Goal: Task Accomplishment & Management: Complete application form

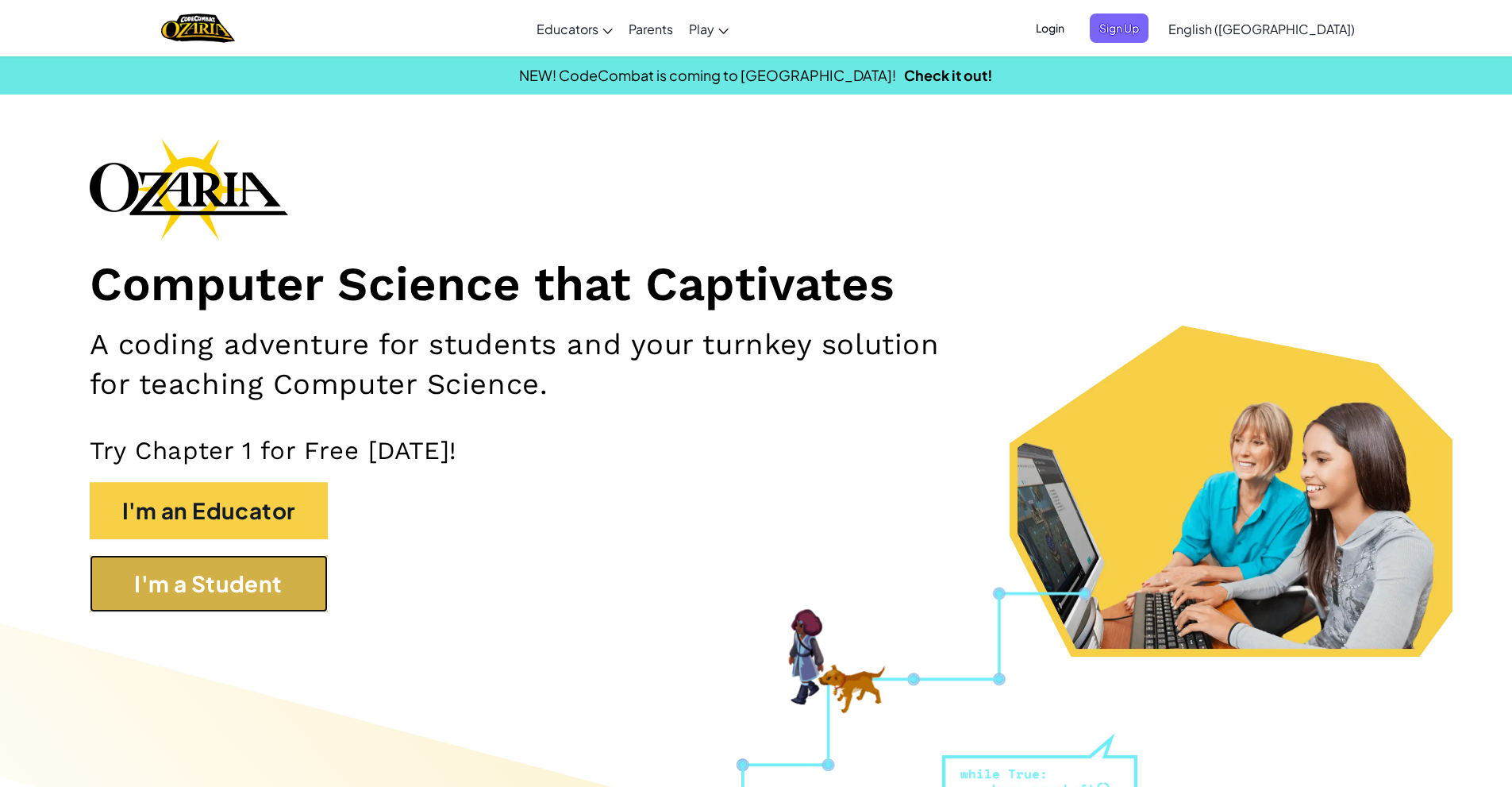
click at [244, 600] on button "I'm a Student" at bounding box center [208, 583] width 238 height 57
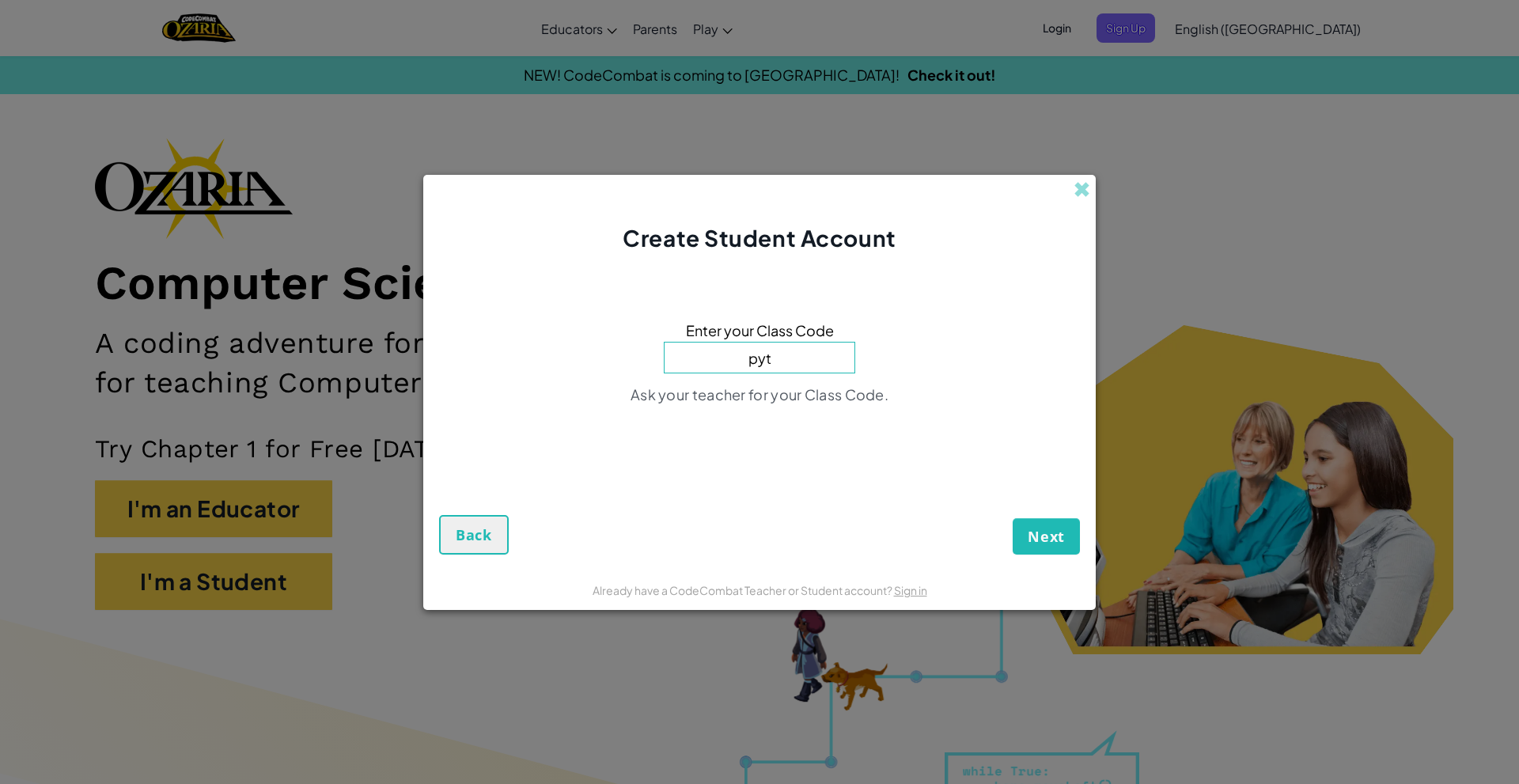
type input "pyth"
type input "o"
type input "python"
click at [1048, 527] on span "Next" at bounding box center [1046, 536] width 37 height 19
click at [855, 364] on span at bounding box center [855, 359] width 0 height 32
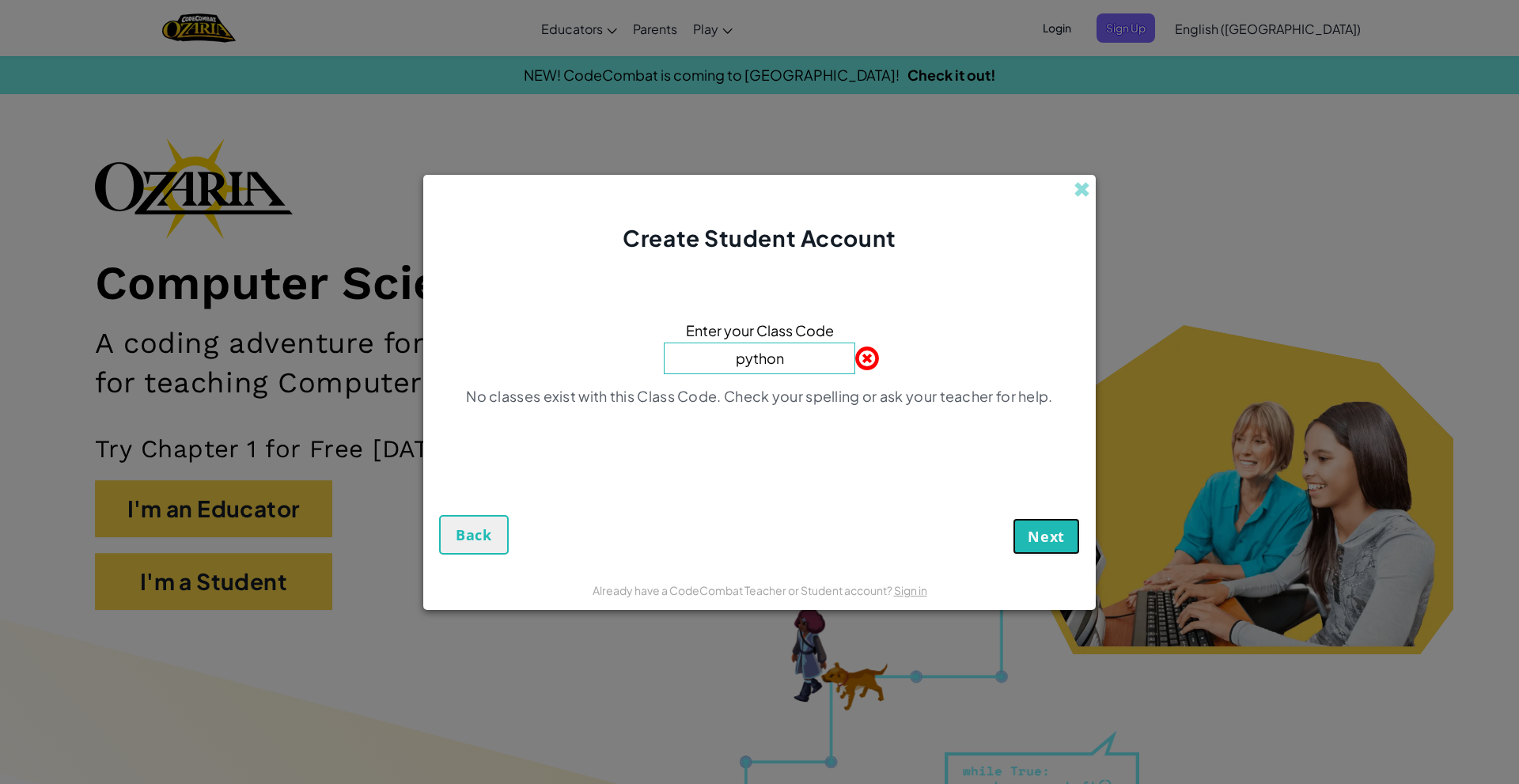
click at [1041, 528] on span "Next" at bounding box center [1046, 536] width 37 height 19
click at [855, 359] on span at bounding box center [855, 359] width 0 height 32
click at [1074, 198] on span at bounding box center [1081, 189] width 17 height 17
